Goal: Information Seeking & Learning: Learn about a topic

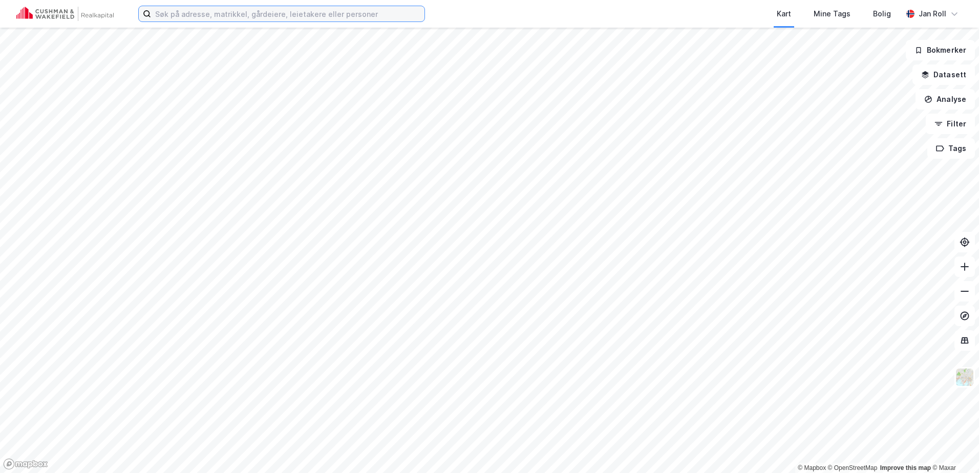
click at [180, 15] on input at bounding box center [287, 13] width 273 height 15
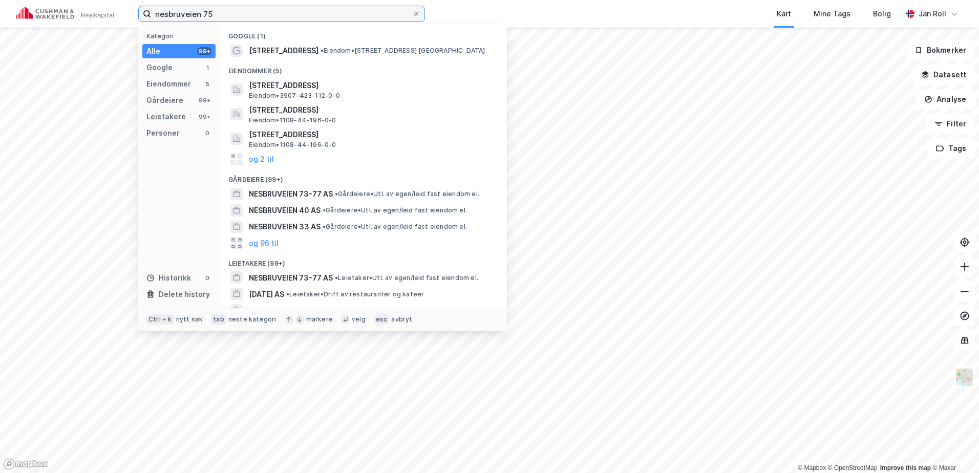
type input "nesbruveien 75"
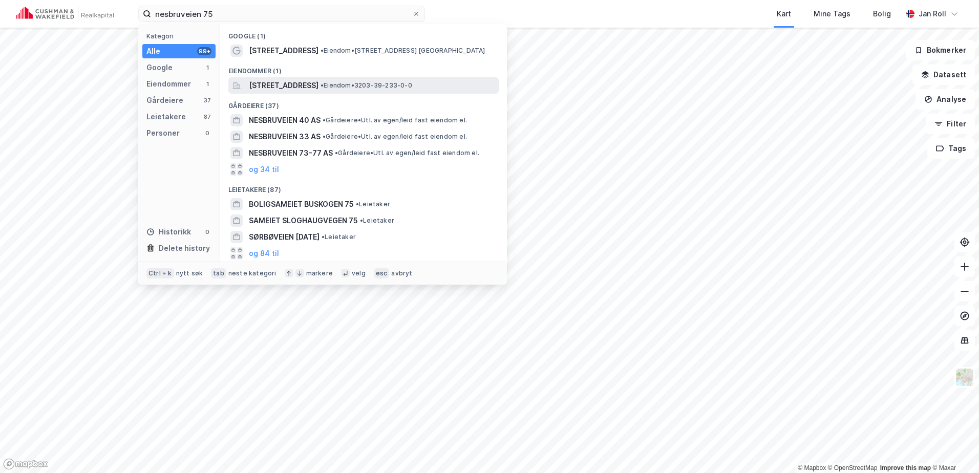
click at [291, 81] on span "[STREET_ADDRESS]" at bounding box center [284, 85] width 70 height 12
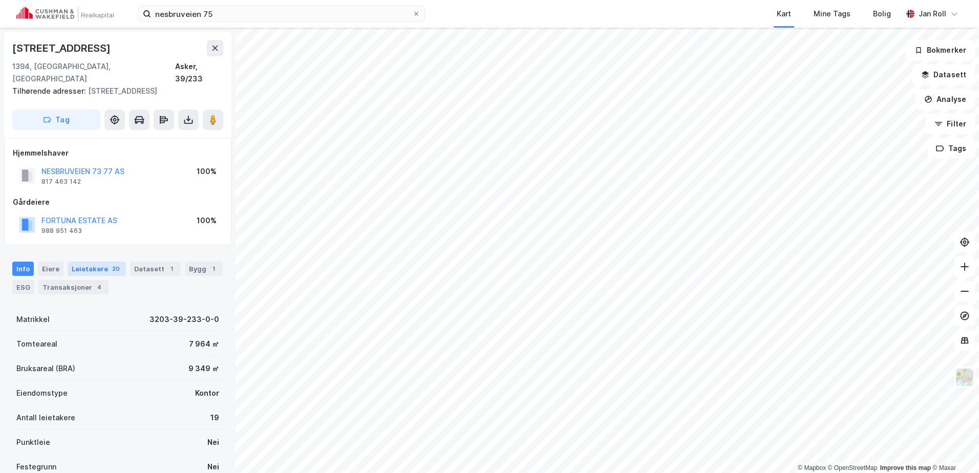
click at [93, 262] on div "Leietakere 20" at bounding box center [97, 269] width 58 height 14
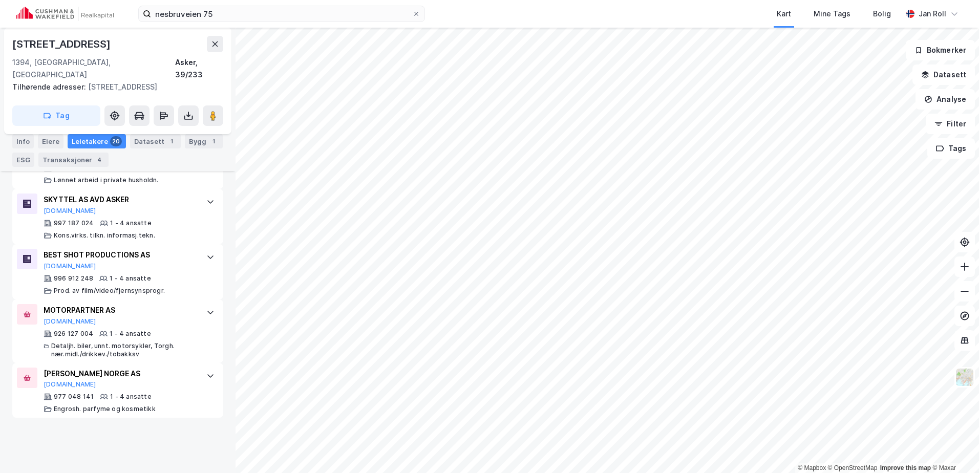
scroll to position [594, 0]
